Goal: Communication & Community: Answer question/provide support

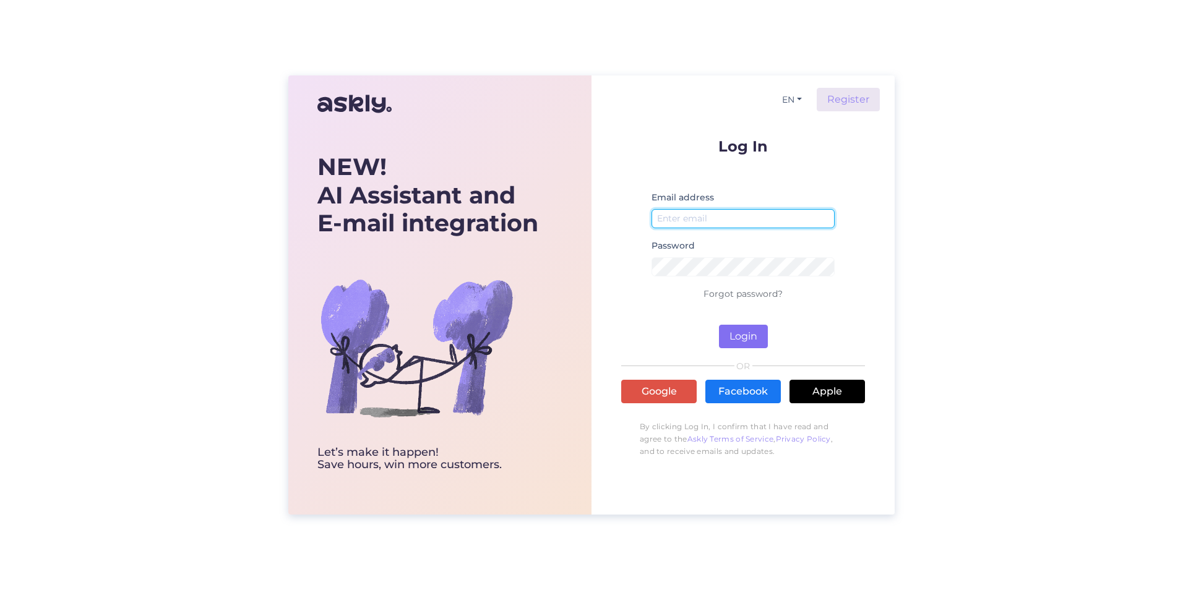
type input "[EMAIL_ADDRESS][DOMAIN_NAME]"
click at [733, 327] on button "Login" at bounding box center [743, 337] width 49 height 24
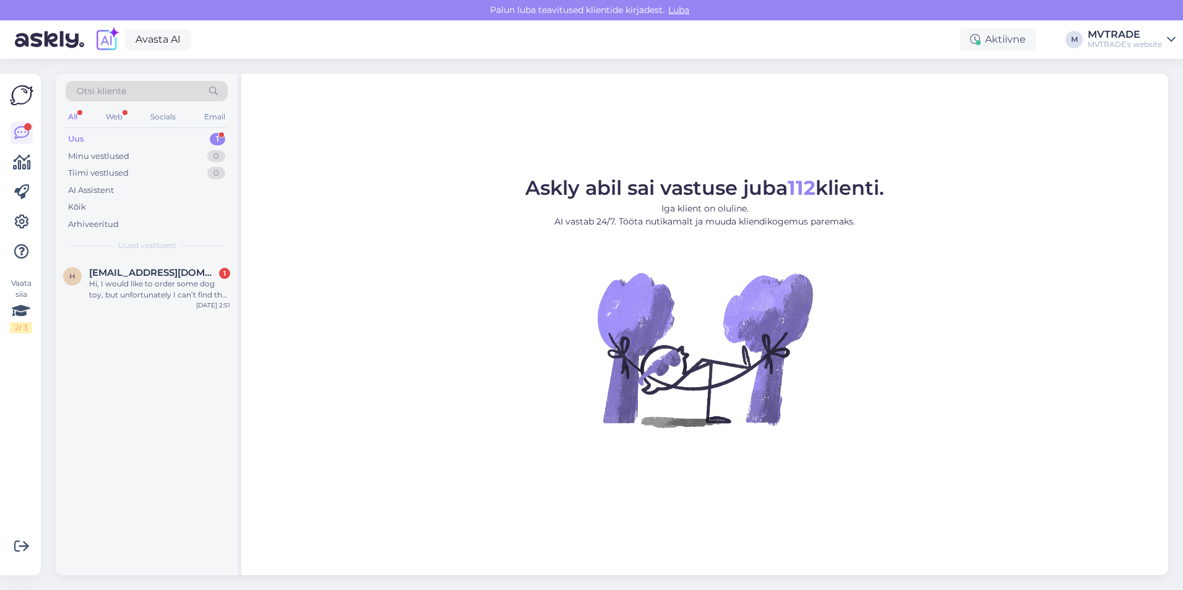
click at [103, 142] on div "Uus 1" at bounding box center [147, 139] width 162 height 17
click at [158, 297] on div "Hi, I would like to order some dog toy, but unfortunately I can’t find the ship…" at bounding box center [159, 289] width 141 height 22
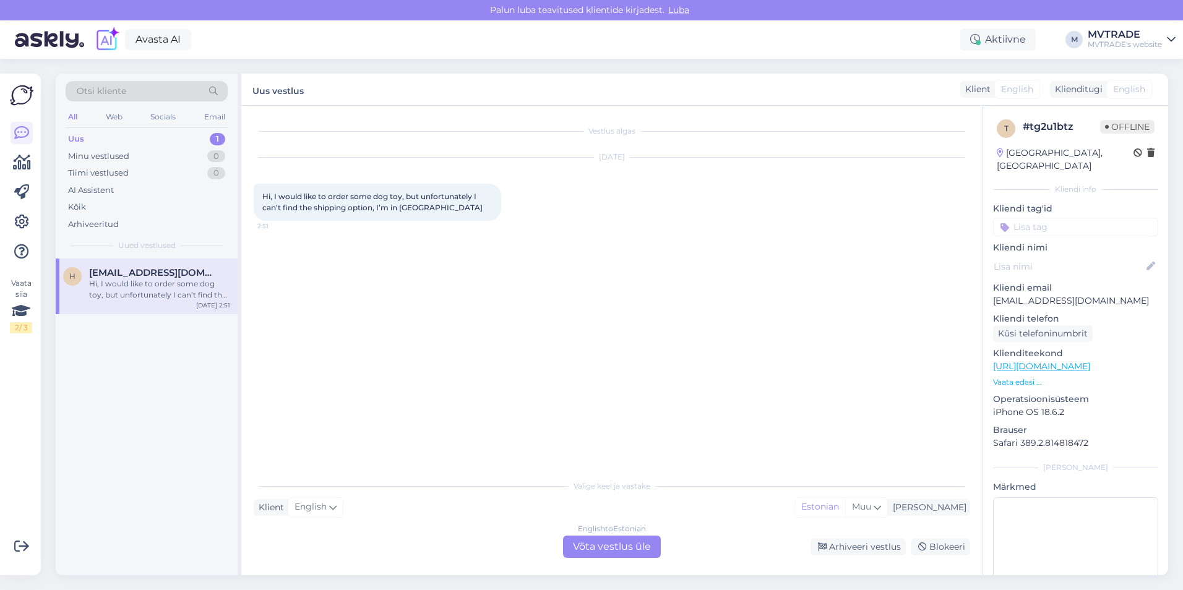
click at [594, 543] on div "English to Estonian Võta vestlus üle" at bounding box center [612, 547] width 98 height 22
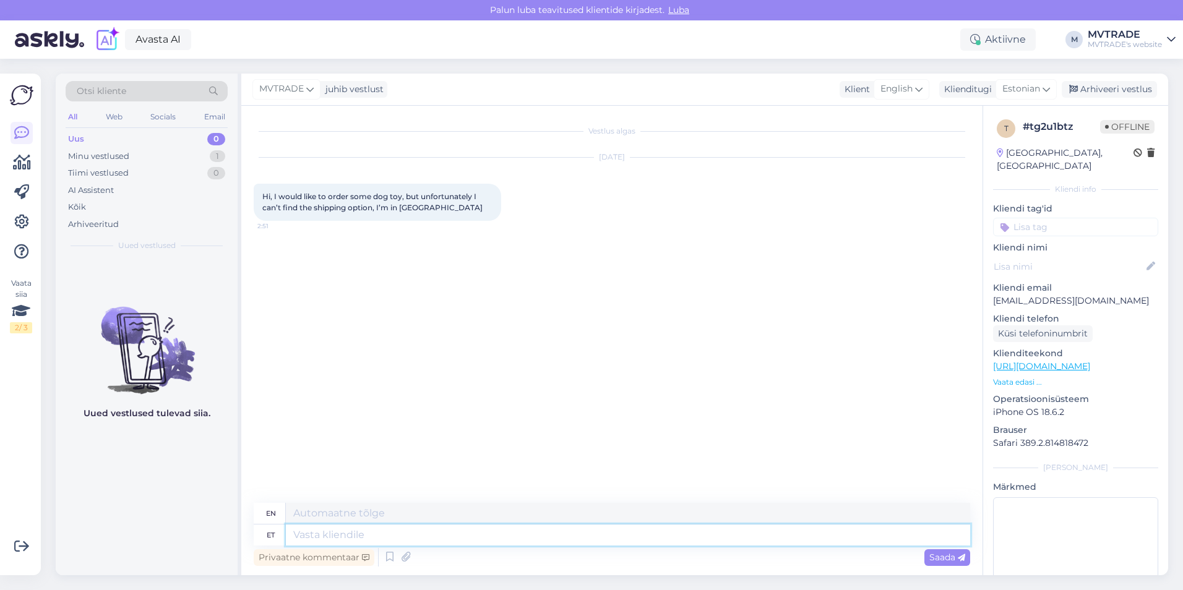
click at [313, 543] on textarea at bounding box center [628, 535] width 684 height 21
type textarea "Tere,"
type textarea "Hello,"
type textarea "Tere, kahjuks m"
type textarea "Hello, unfortunately"
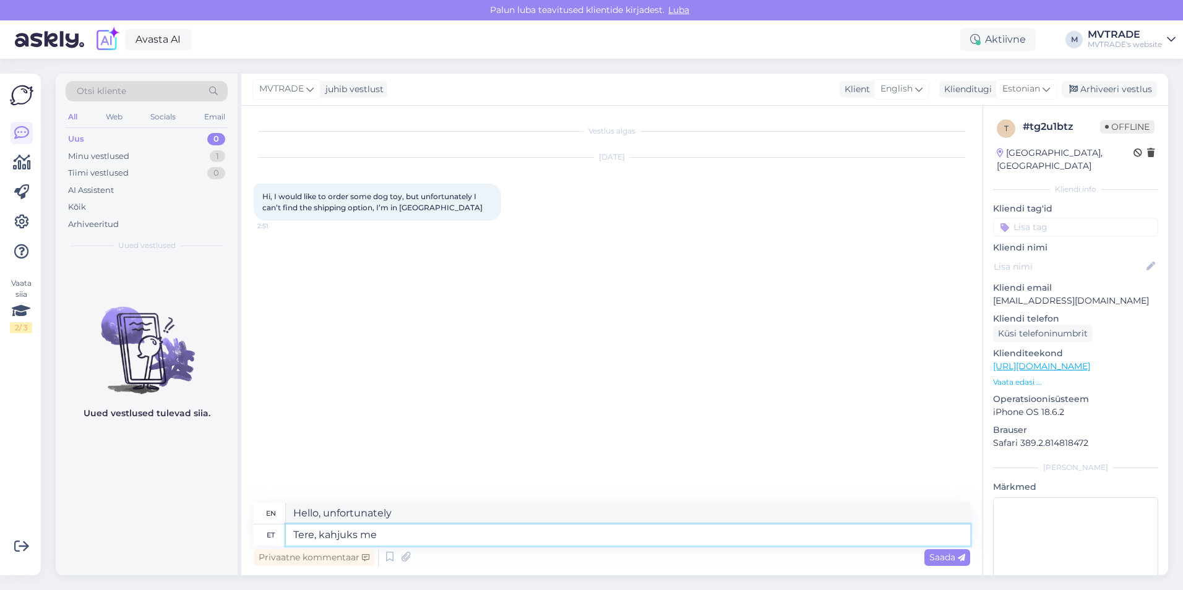
type textarea "Tere, kahjuks me e"
type textarea "Hello, unfortunately we"
type textarea "Tere, kahjuks me ei s"
type textarea "Hello, unfortunately we don't"
type textarea "Tere, kahjuks me [PERSON_NAME]"
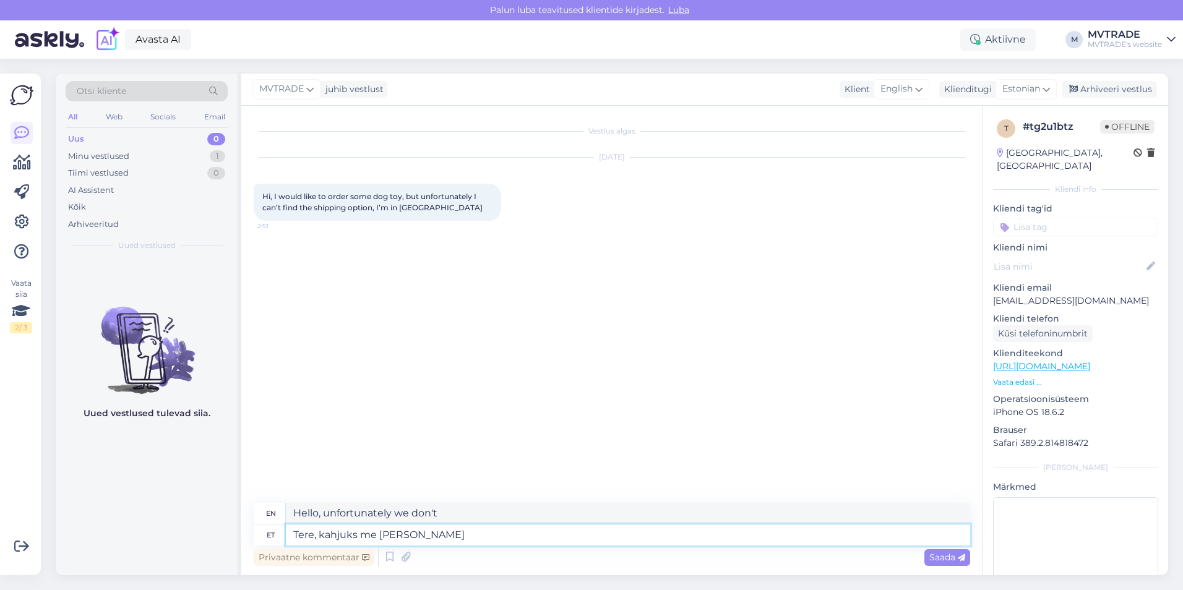
type textarea "Hello, unfortunately we do not ship"
type textarea "Tere, kahjuks me [PERSON_NAME] saa"
type textarea "Hello, unfortunately we cannot send"
type textarea "Tere, kahjuks me [PERSON_NAME]"
type textarea "Hello, unfortunately we do not ship"
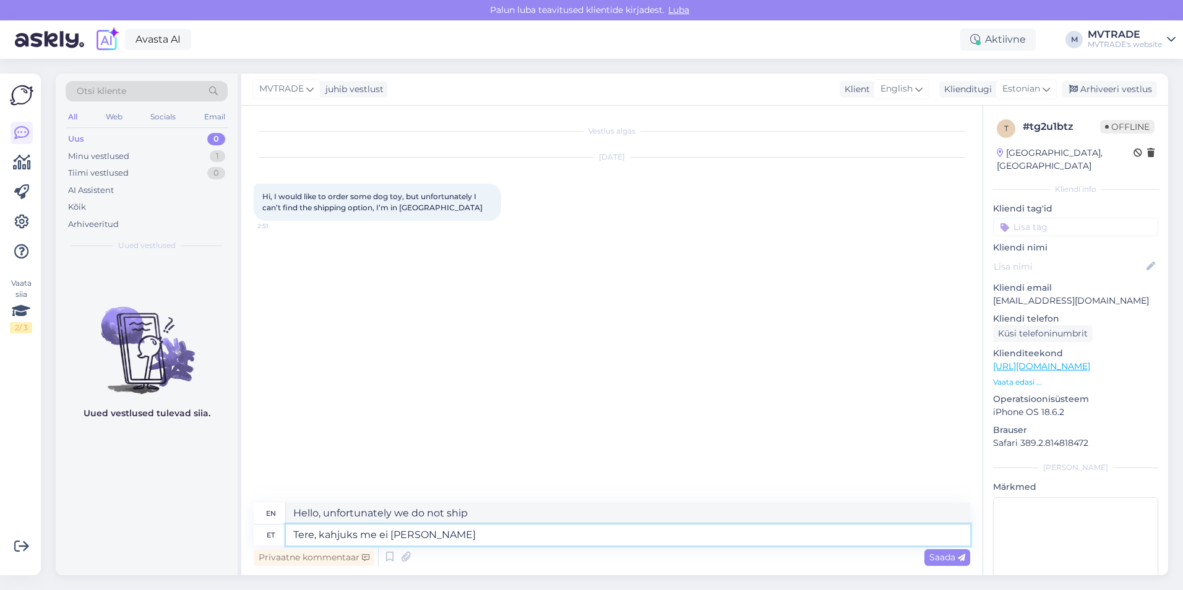
type textarea "Tere, kahjuks me ei [PERSON_NAME]"
type textarea "Hello, unfortunately we do not ship goods."
type textarea "Tere, kahjuks me ei [PERSON_NAME] v"
type textarea "Hello, unfortunately we do not ship goods abroad."
type textarea "Tere, kahjuks me ei [PERSON_NAME]"
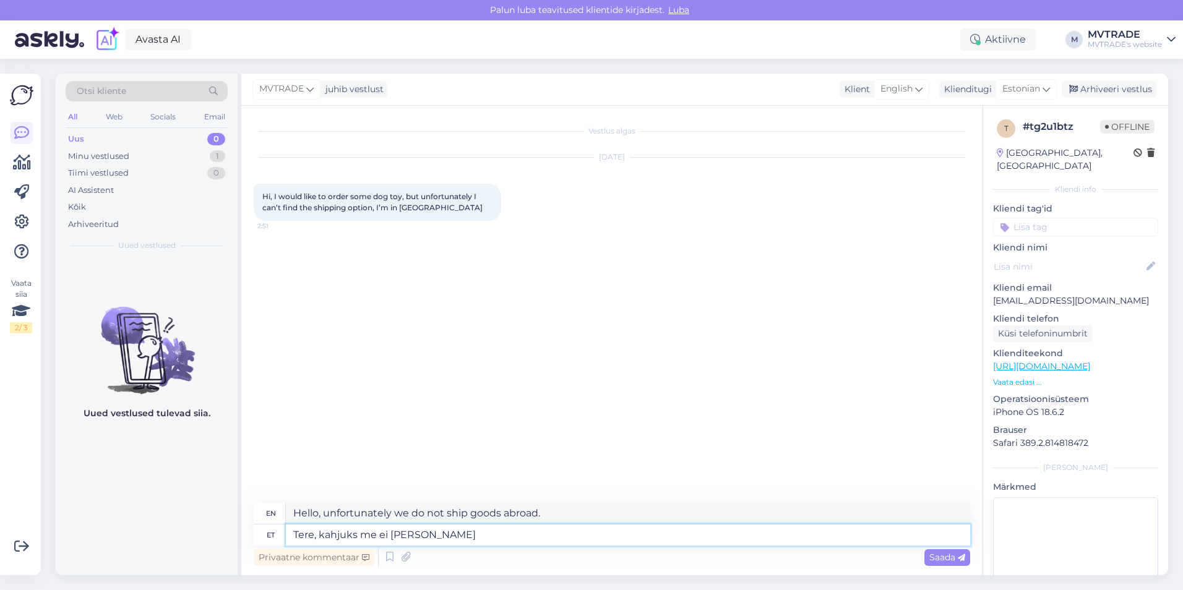
type textarea "Hello, unfortunately we do not ship goods."
type textarea "Tere, kahjuks me ei [PERSON_NAME] väljaspool"
type textarea "Hello, unfortunately we do not ship outside"
type textarea "Tere, kahjuks me ei [PERSON_NAME] väljaspool E"
type textarea "Hello, unfortunately we do not ship outside of E"
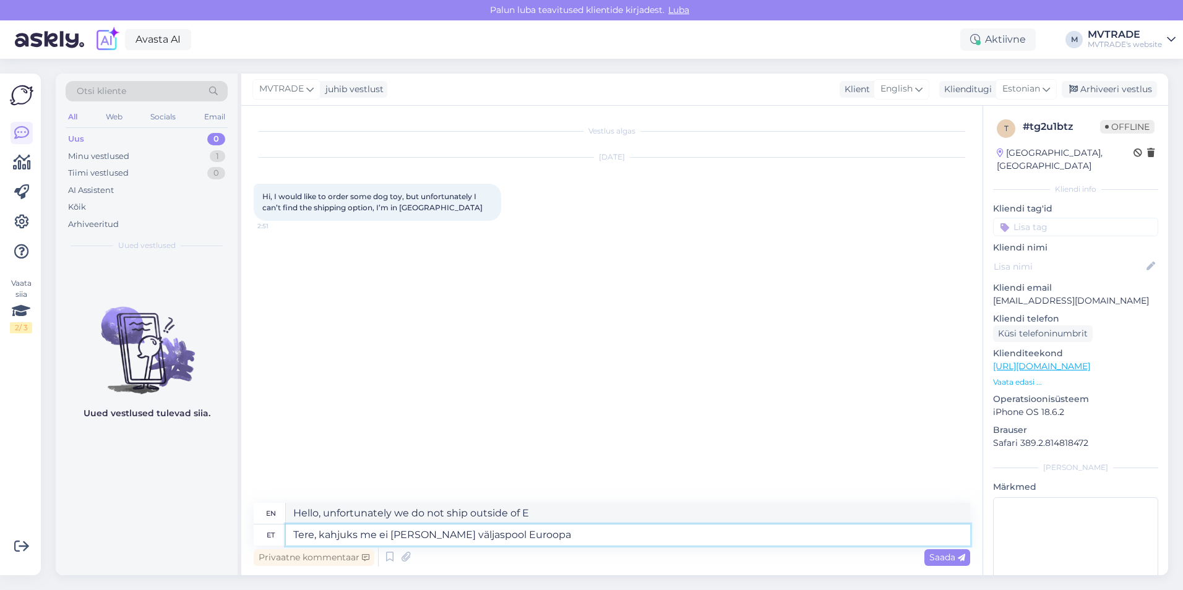
type textarea "Tere, kahjuks me ei [PERSON_NAME] väljaspool Euroopa l"
type textarea "Hello, unfortunately we do not ship outside of [GEOGRAPHIC_DATA]."
type textarea "Tere, kahjuks me ei [PERSON_NAME] väljaspool Euroopa liitu."
type textarea "Hello, unfortunately we do not ship outside the [GEOGRAPHIC_DATA]."
type textarea "Tere, kahjuks me ei [PERSON_NAME] väljaspool Euroopa liitu."
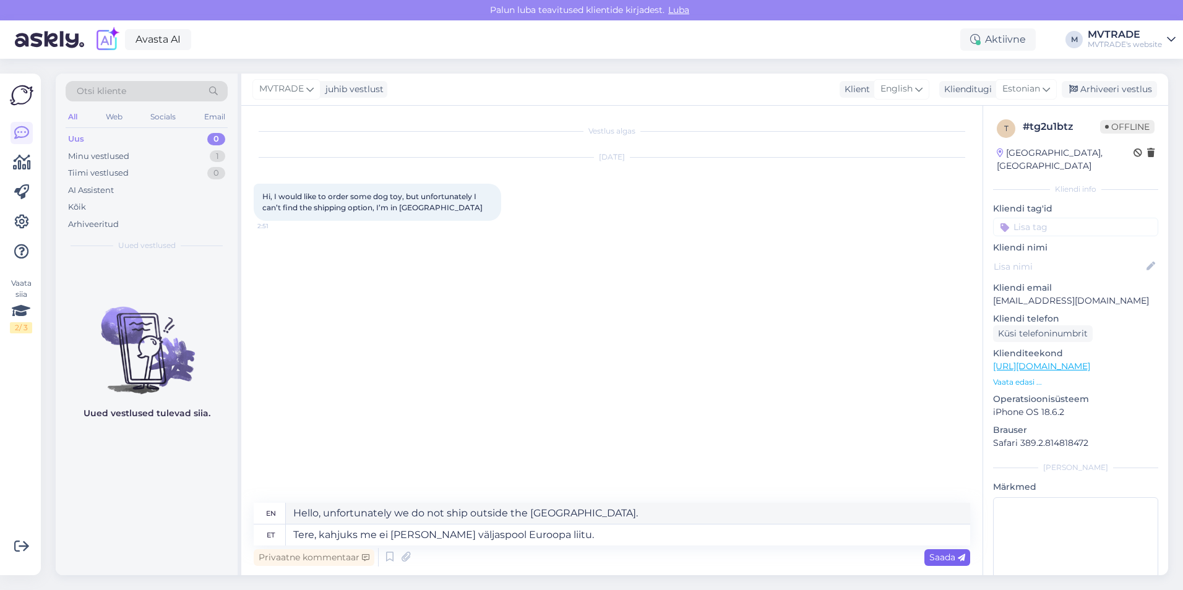
click at [951, 561] on span "Saada" at bounding box center [947, 557] width 36 height 11
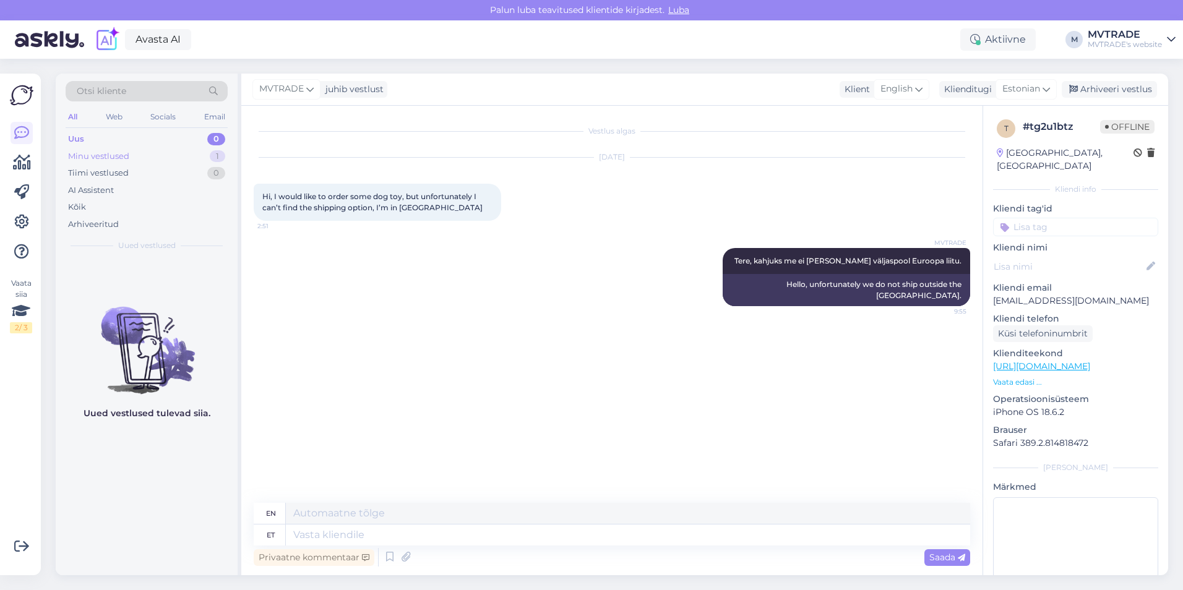
click at [149, 158] on div "Minu vestlused 1" at bounding box center [147, 156] width 162 height 17
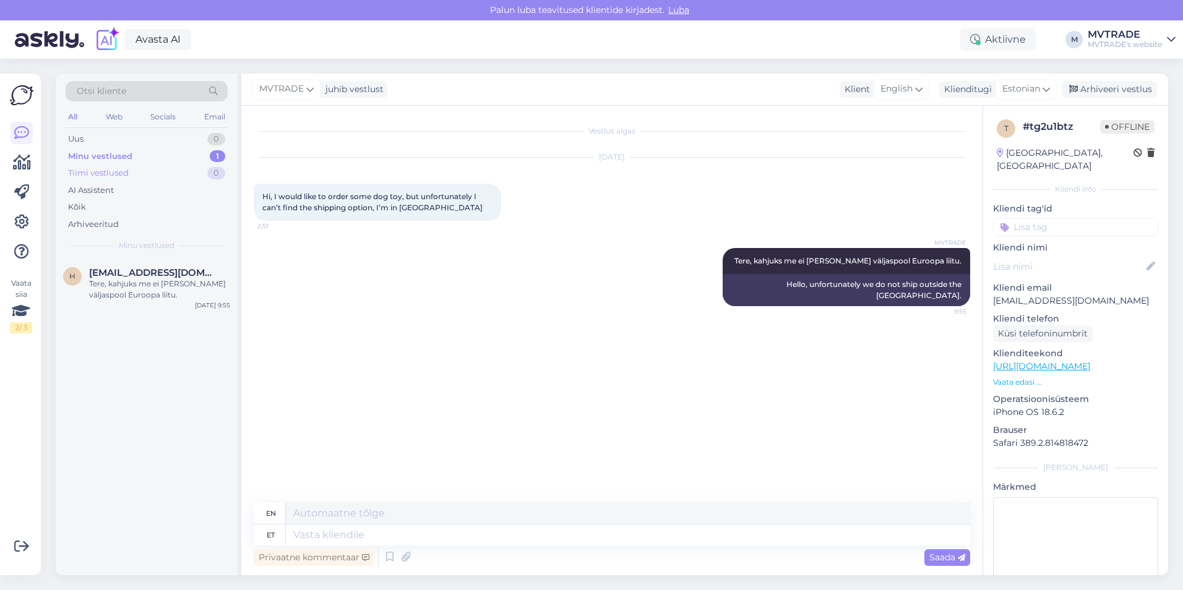
click at [119, 176] on div "Tiimi vestlused" at bounding box center [98, 173] width 61 height 12
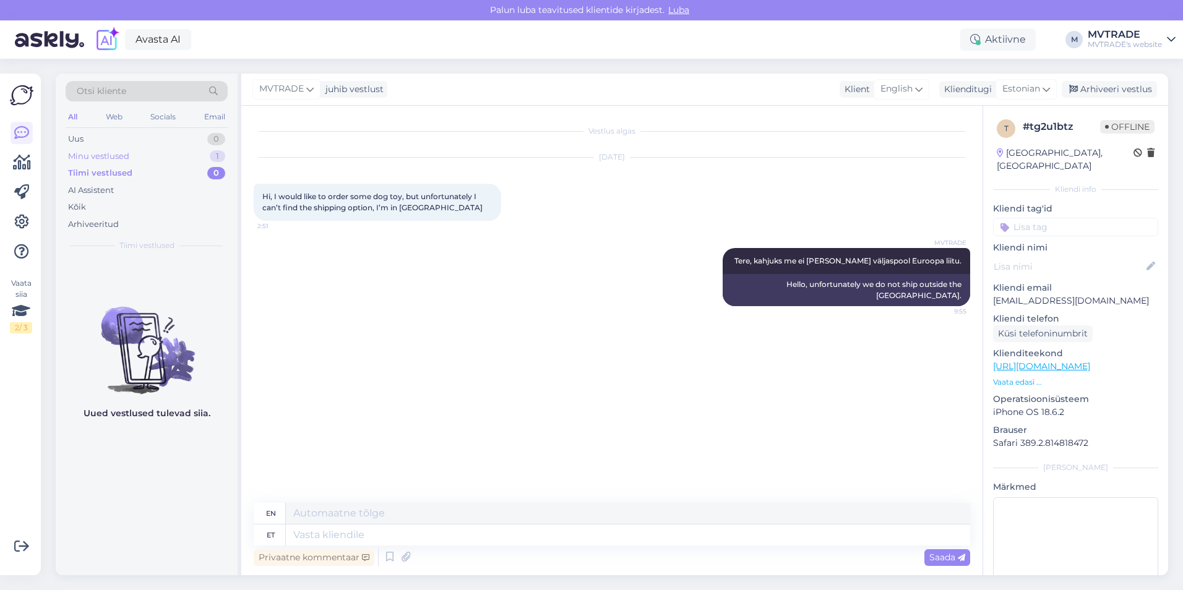
click at [118, 154] on div "Minu vestlused" at bounding box center [98, 156] width 61 height 12
